Goal: Task Accomplishment & Management: Complete application form

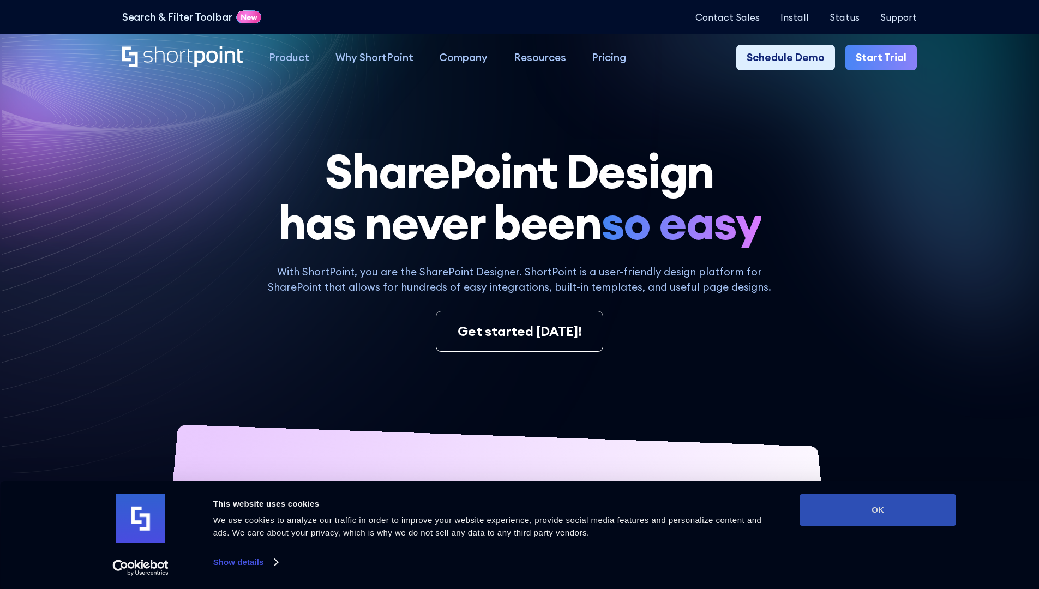
click at [878, 510] on button "OK" at bounding box center [878, 510] width 156 height 32
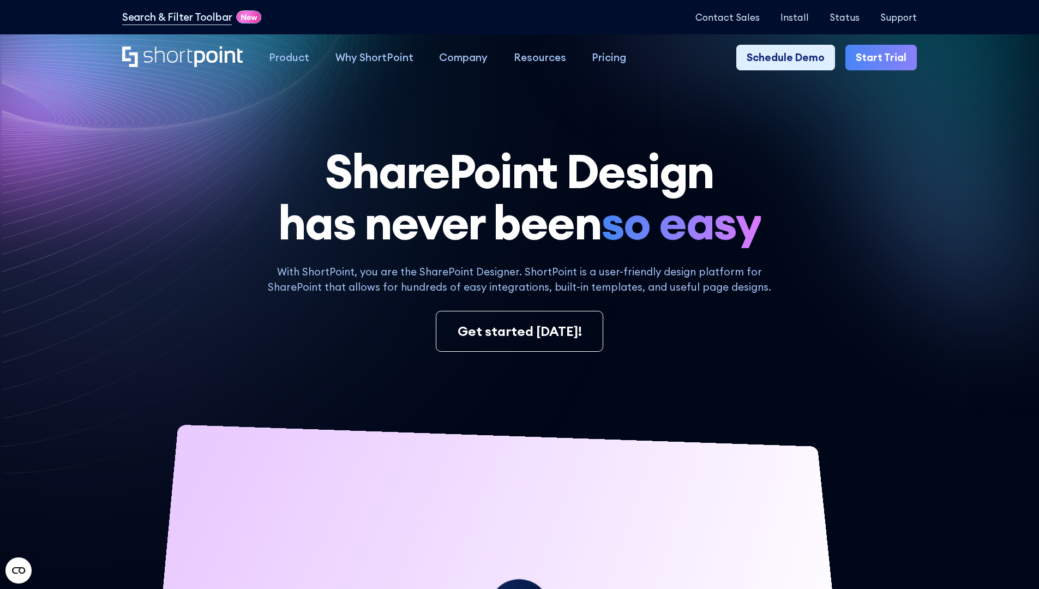
click at [885, 58] on link "Start Trial" at bounding box center [880, 58] width 71 height 26
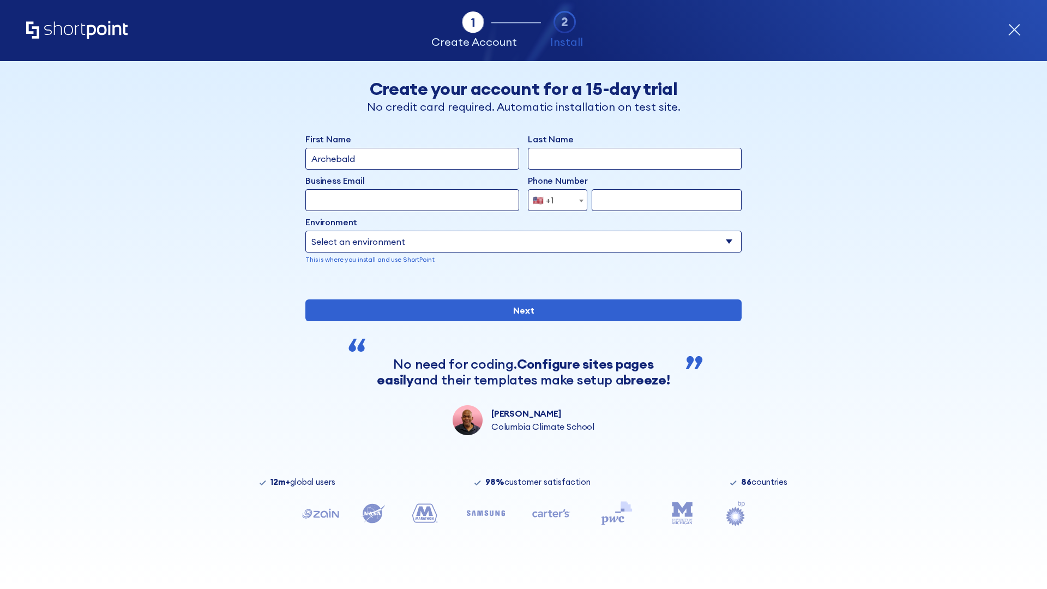
type input "Archebald"
type input "Berkuskv"
type input "2125556789"
select select "Microsoft 365"
type input "2125556789"
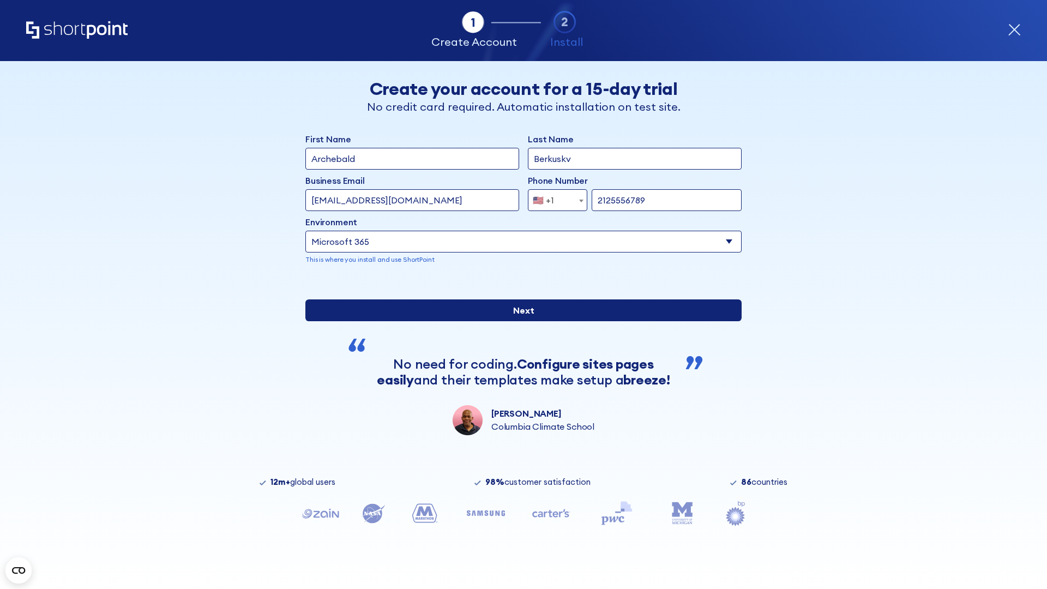
scroll to position [3, 0]
click at [519, 321] on input "Next" at bounding box center [523, 310] width 436 height 22
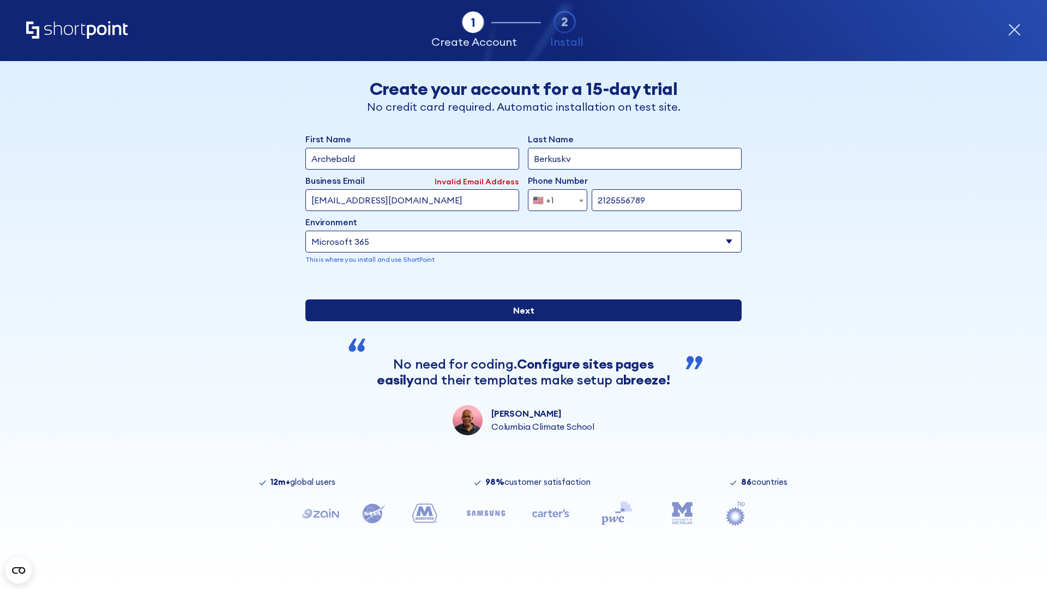
click at [519, 321] on input "Next" at bounding box center [523, 310] width 436 height 22
type input "test@shortpoint.com"
click at [519, 321] on input "Next" at bounding box center [523, 310] width 436 height 22
